Goal: Find specific page/section: Find specific page/section

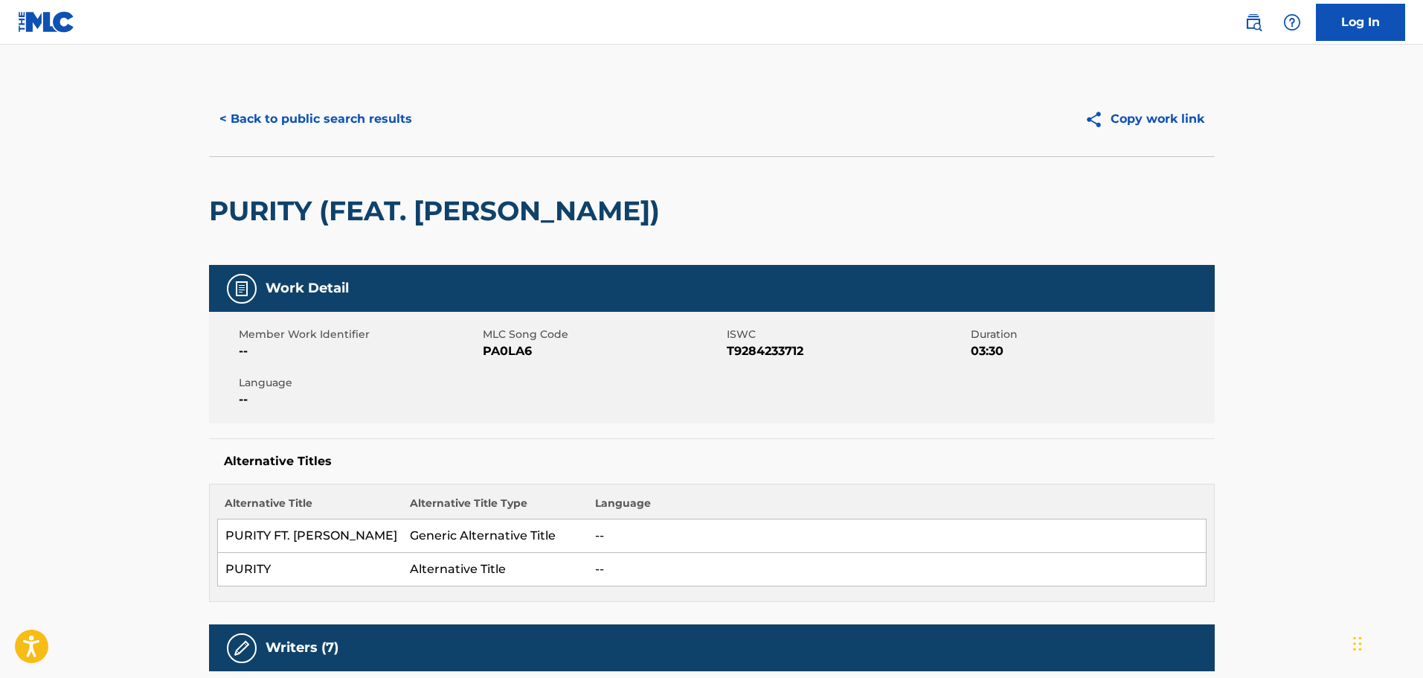
click at [338, 112] on button "< Back to public search results" at bounding box center [315, 118] width 213 height 37
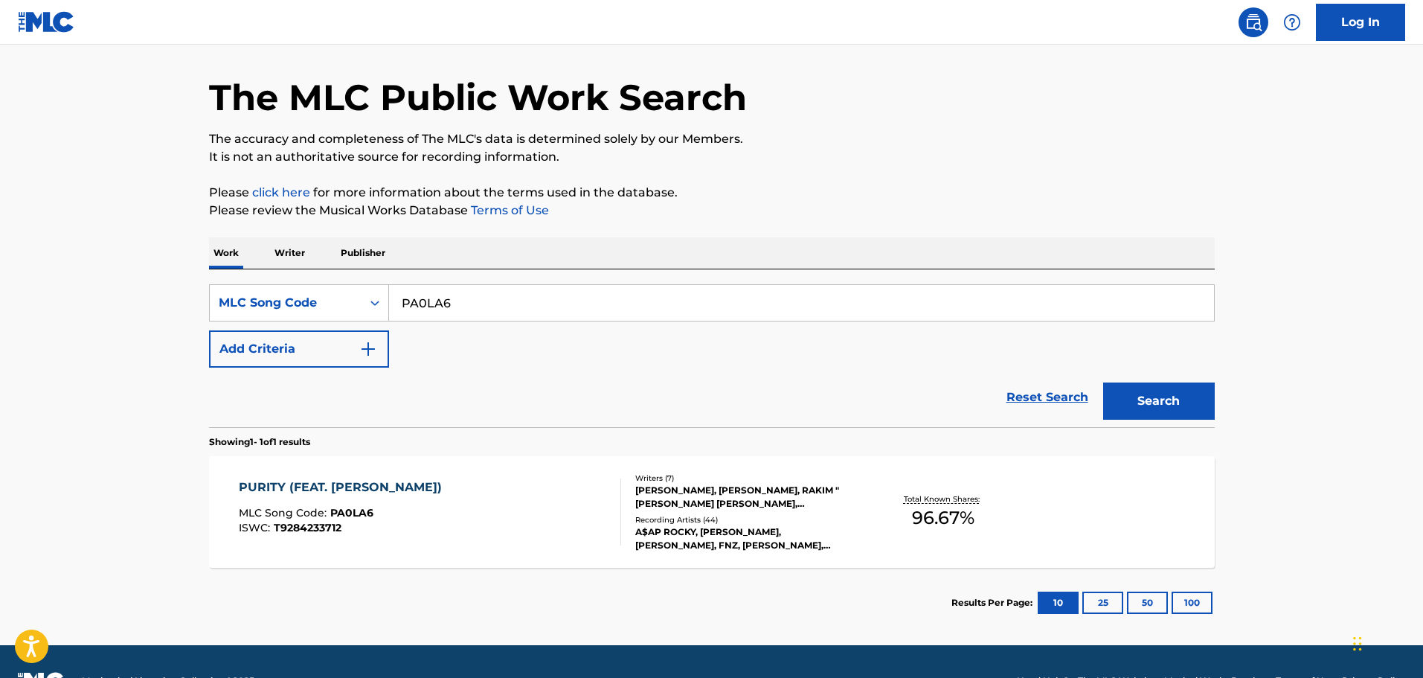
drag, startPoint x: 471, startPoint y: 311, endPoint x: 404, endPoint y: 303, distance: 67.4
click at [404, 303] on input "PA0LA6" at bounding box center [801, 303] width 825 height 36
paste input "TD4LEO"
type input "TD4LEO"
click at [1127, 393] on button "Search" at bounding box center [1159, 400] width 112 height 37
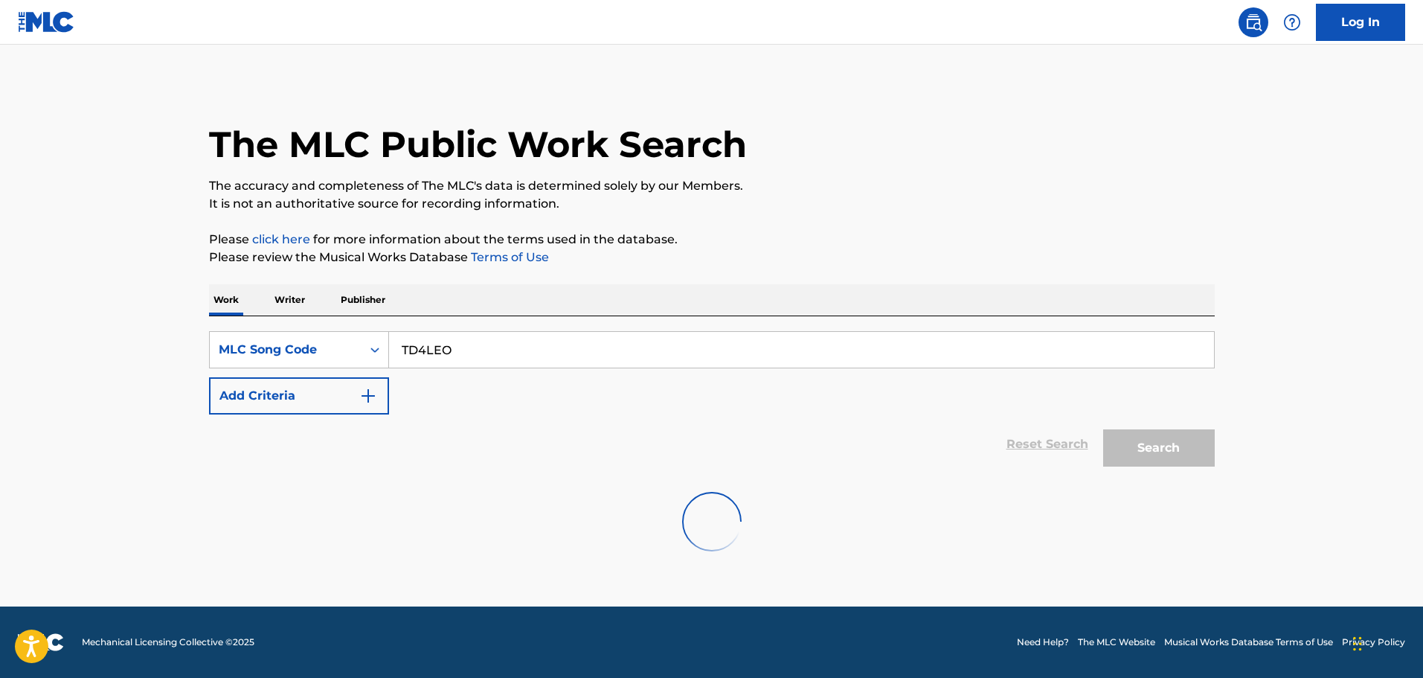
scroll to position [0, 0]
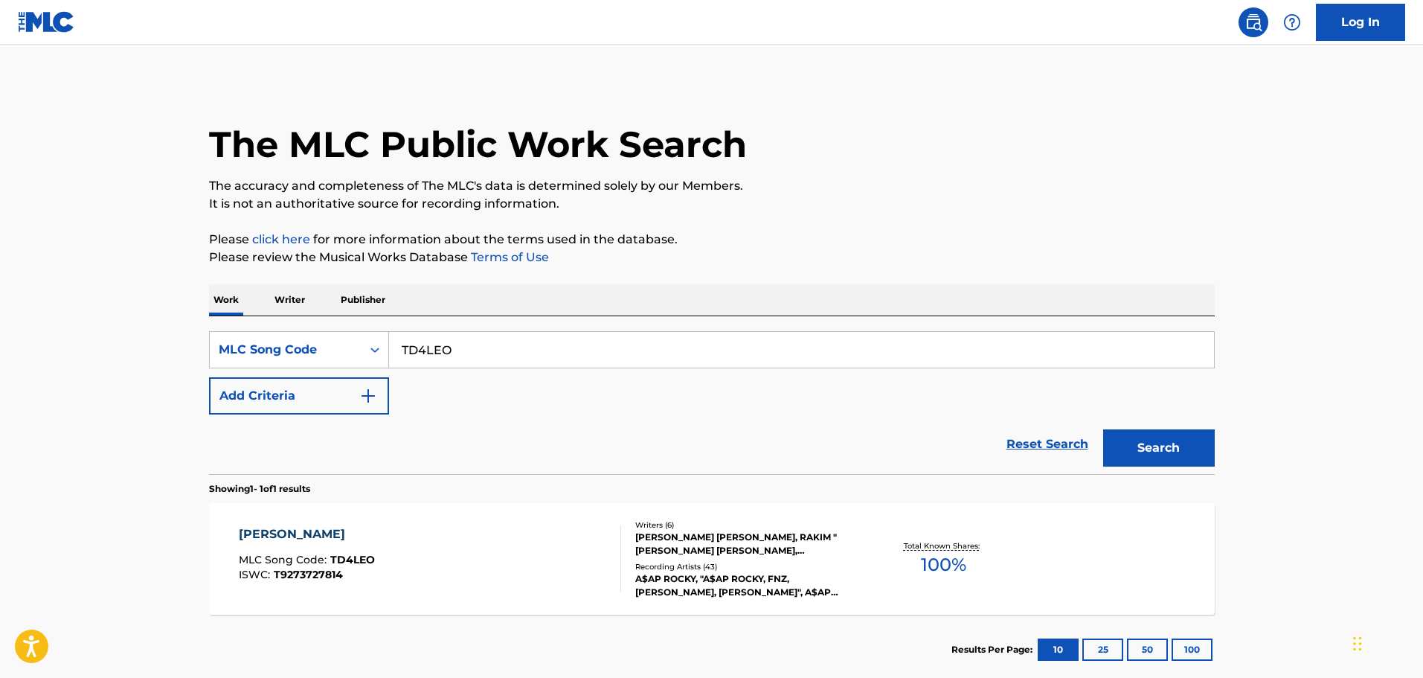
click at [696, 532] on div "[PERSON_NAME] [PERSON_NAME], RAKIM "[PERSON_NAME] [PERSON_NAME], [PERSON_NAME] …" at bounding box center [747, 543] width 225 height 27
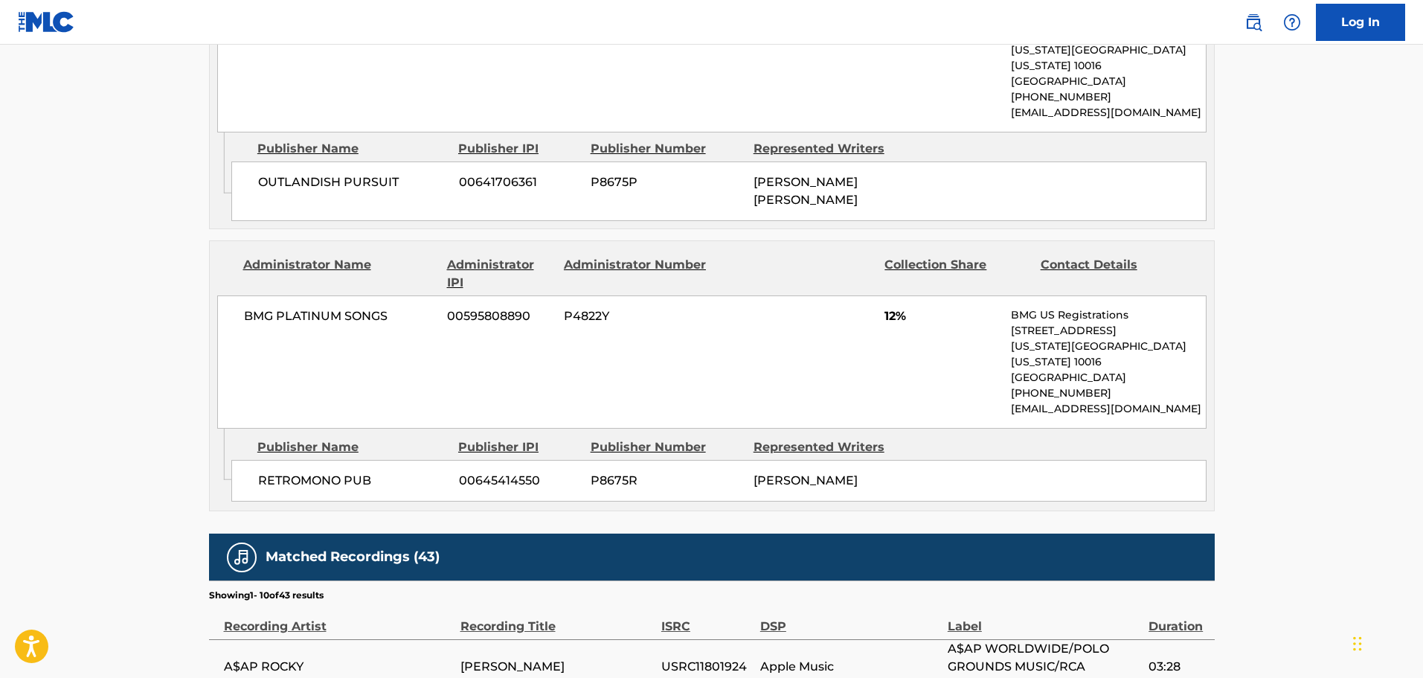
scroll to position [2231, 0]
